Goal: Information Seeking & Learning: Learn about a topic

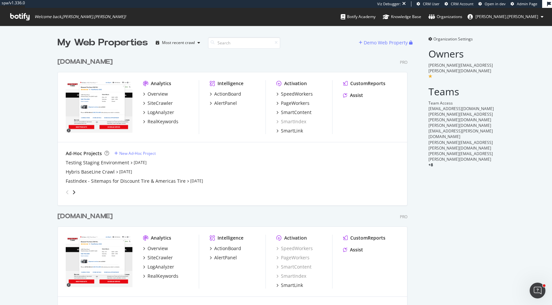
click at [538, 287] on icon "Open Intercom Messenger" at bounding box center [537, 290] width 11 height 11
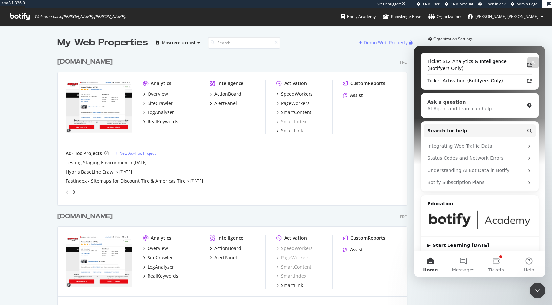
scroll to position [77, 0]
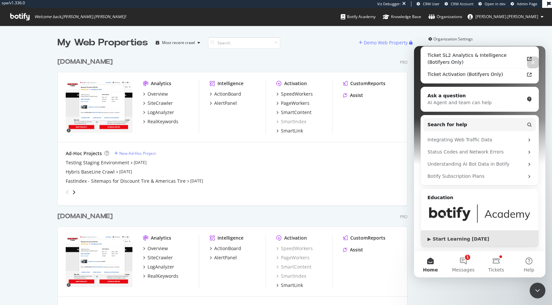
click at [448, 241] on div "▶ Start Learning [DATE]" at bounding box center [479, 238] width 104 height 7
